Goal: Obtain resource: Download file/media

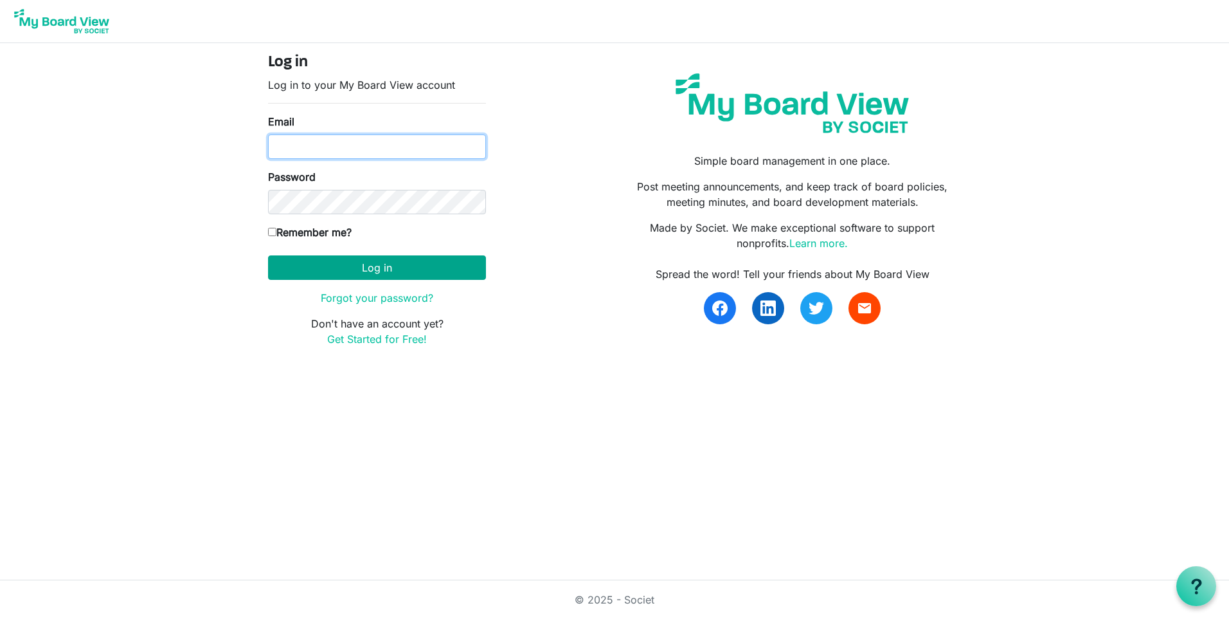
type input "ksmith.beachfront@yahoo.com"
click at [418, 260] on button "Log in" at bounding box center [377, 267] width 218 height 24
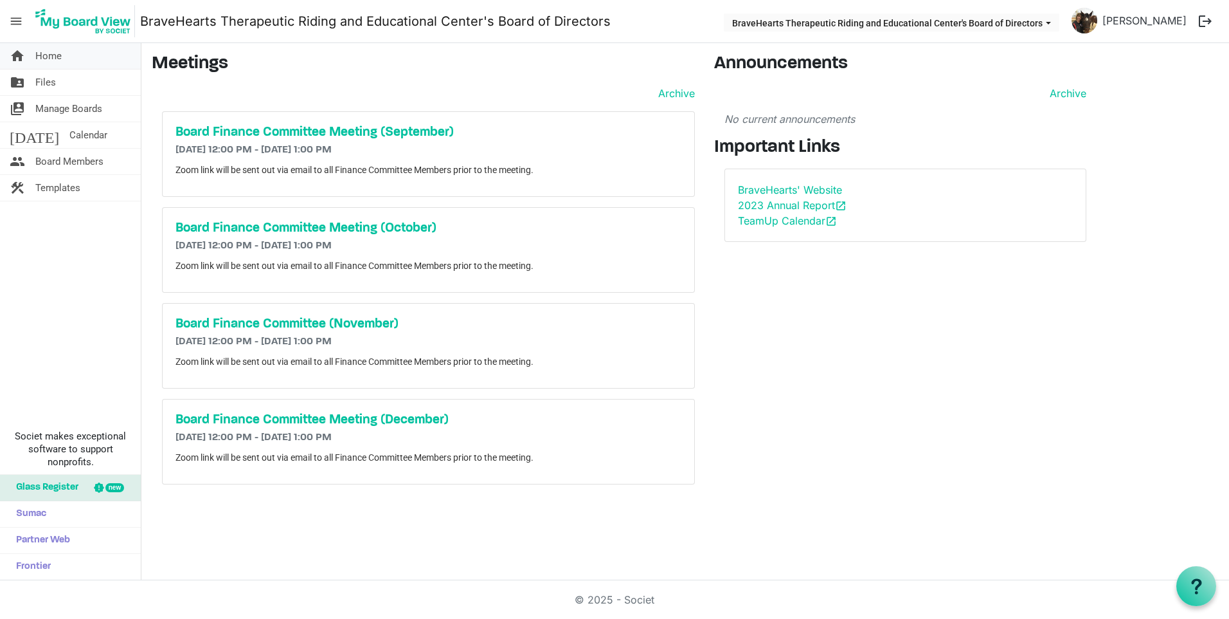
click at [53, 53] on span "Home" at bounding box center [48, 56] width 26 height 26
click at [49, 91] on span "Files" at bounding box center [45, 82] width 21 height 26
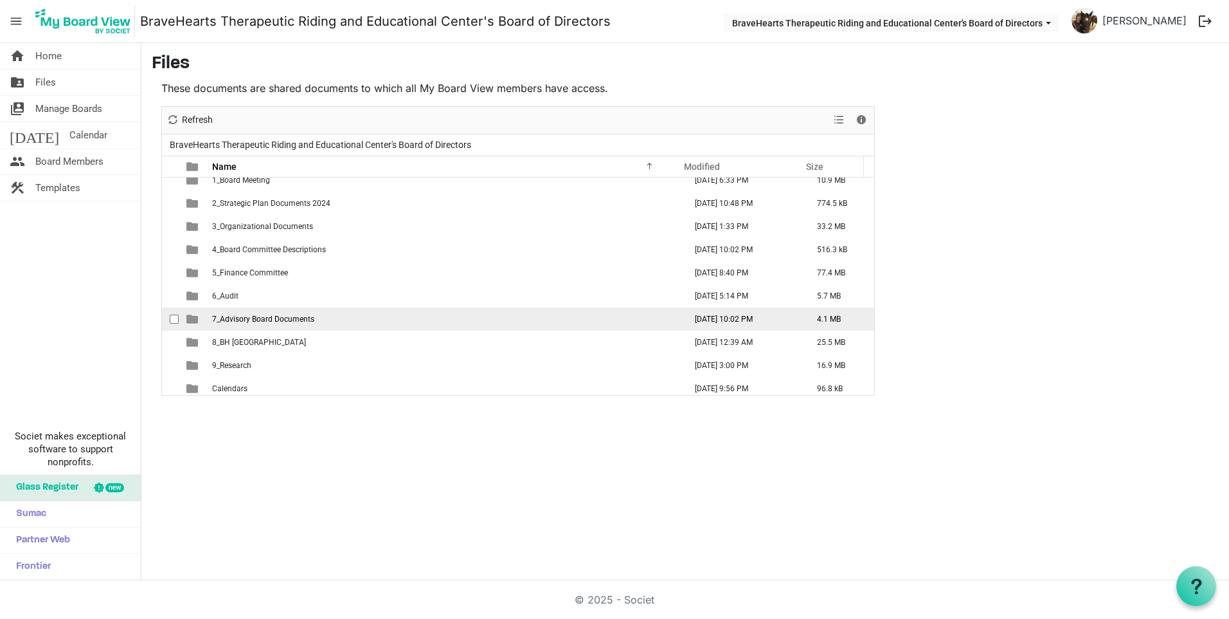
scroll to position [14, 0]
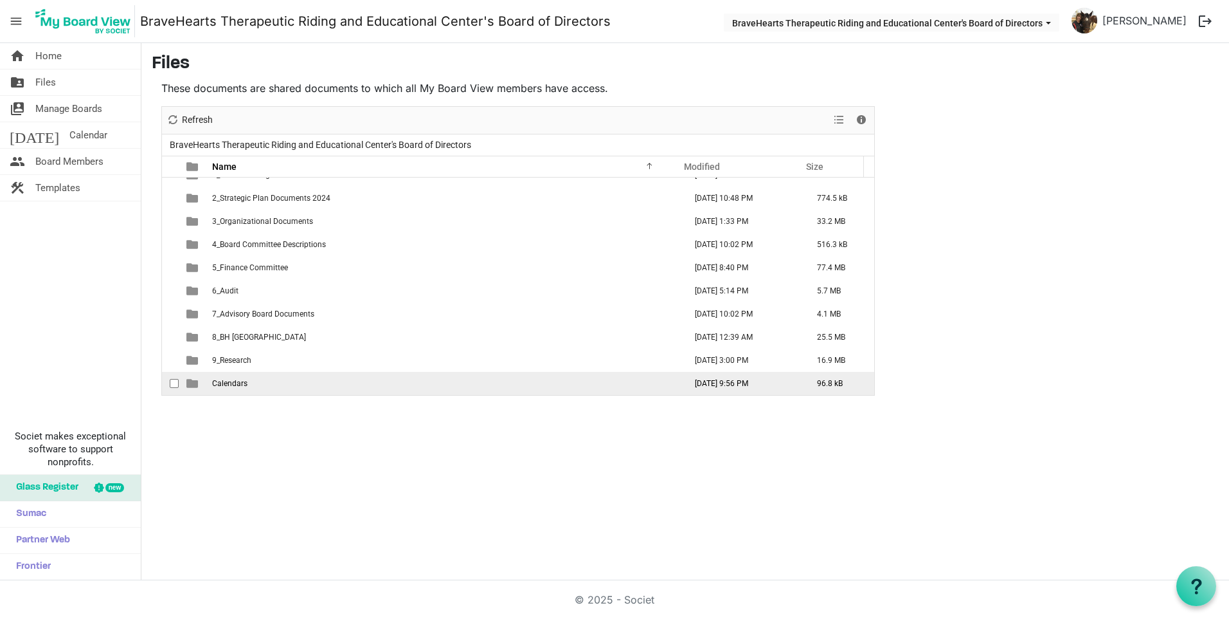
click at [247, 390] on td "Calendars" at bounding box center [444, 383] width 473 height 23
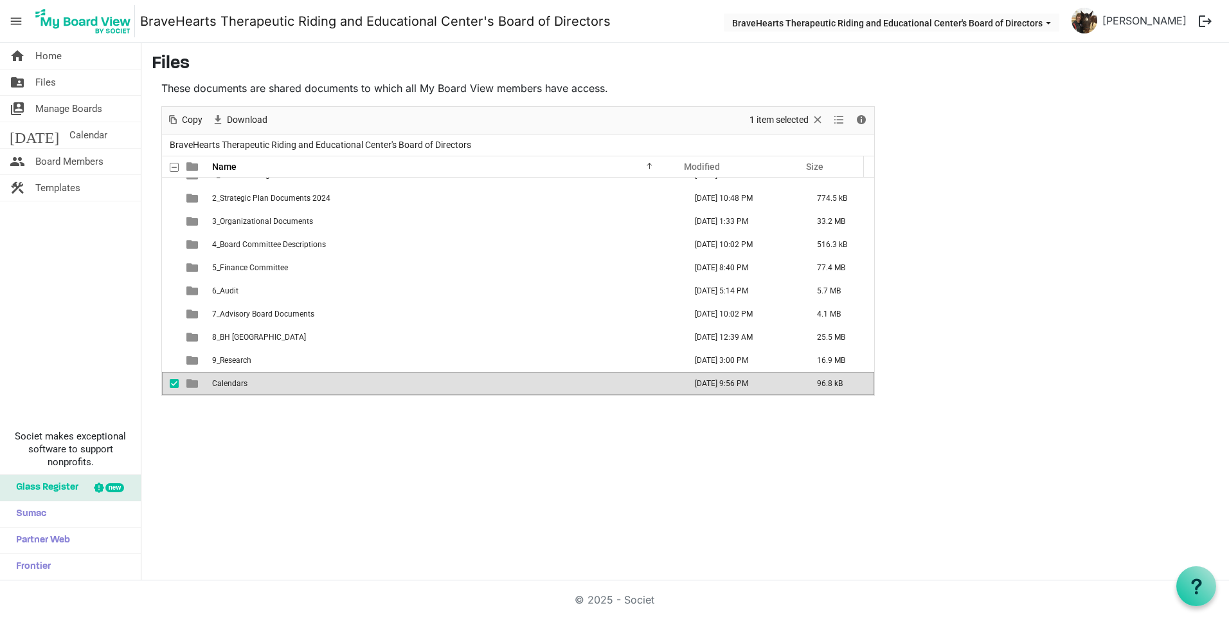
click at [247, 390] on td "Calendars" at bounding box center [444, 383] width 473 height 23
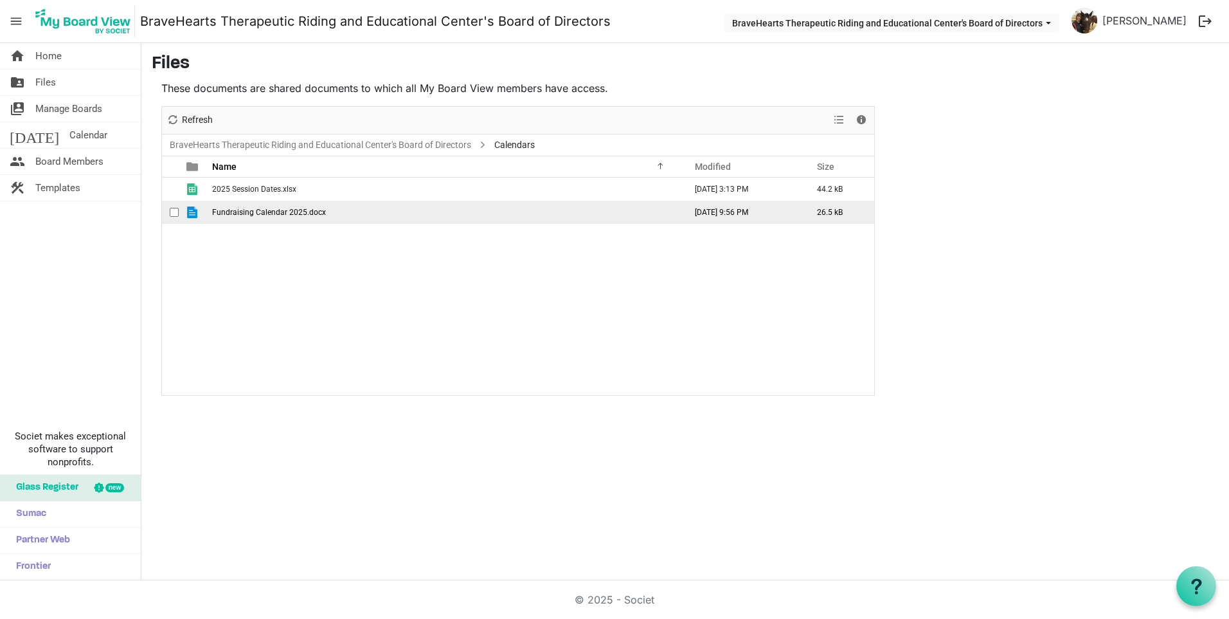
click at [258, 214] on span "Fundraising Calendar 2025.docx" at bounding box center [269, 212] width 114 height 9
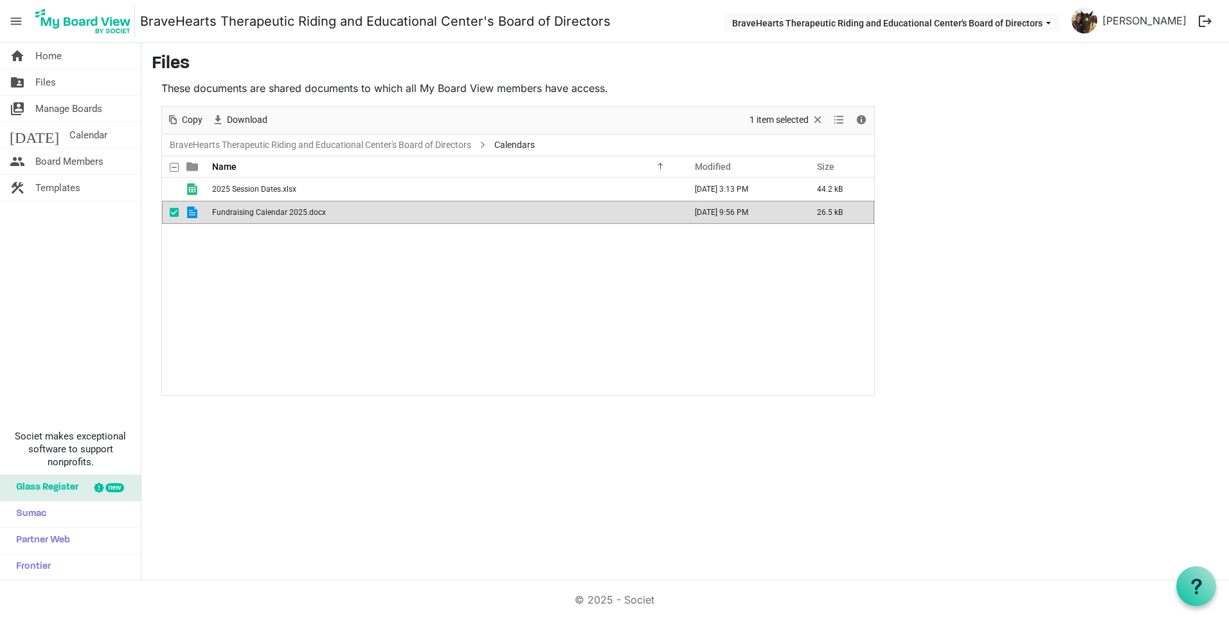
click at [258, 214] on span "Fundraising Calendar 2025.docx" at bounding box center [269, 212] width 114 height 9
